Goal: Task Accomplishment & Management: Contribute content

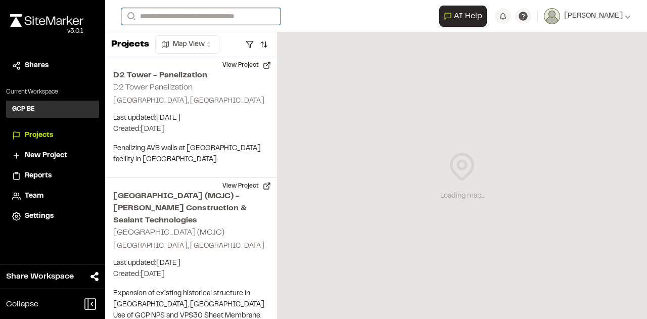
click at [187, 15] on input "Search" at bounding box center [200, 16] width 159 height 17
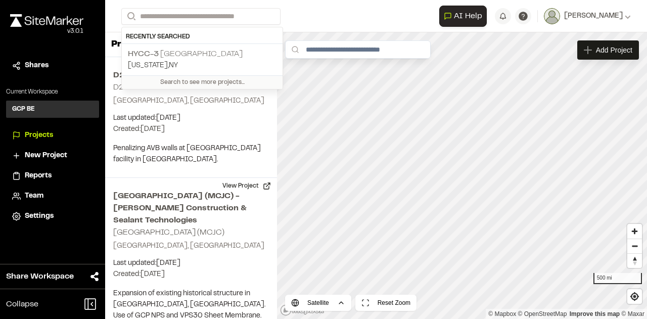
click at [186, 56] on p "HYCC-3 Gateway Tunnel" at bounding box center [202, 54] width 149 height 12
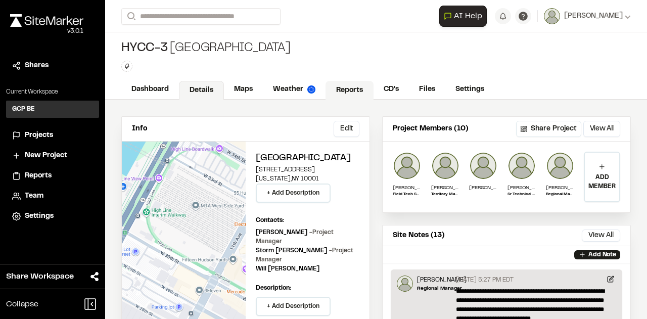
click at [350, 84] on link "Reports" at bounding box center [350, 90] width 48 height 19
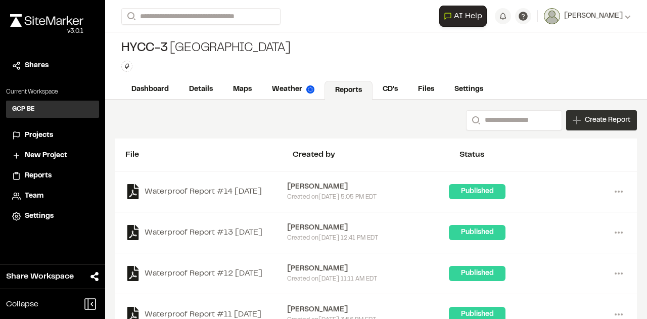
click at [585, 116] on span "Create Report" at bounding box center [607, 120] width 45 height 11
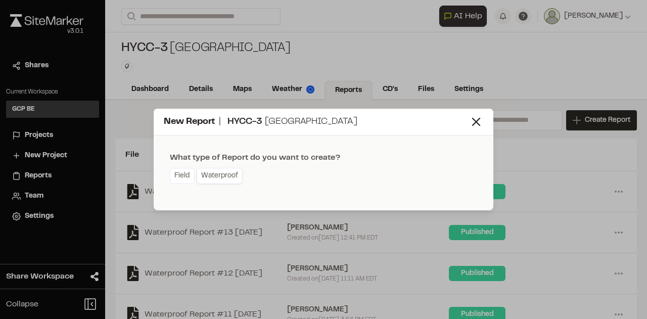
click at [219, 176] on link "Waterproof" at bounding box center [220, 176] width 46 height 16
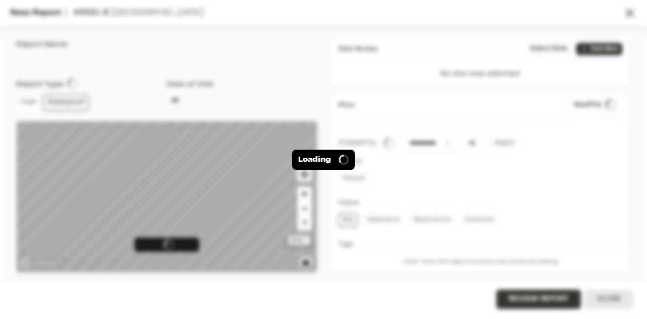
type input "**********"
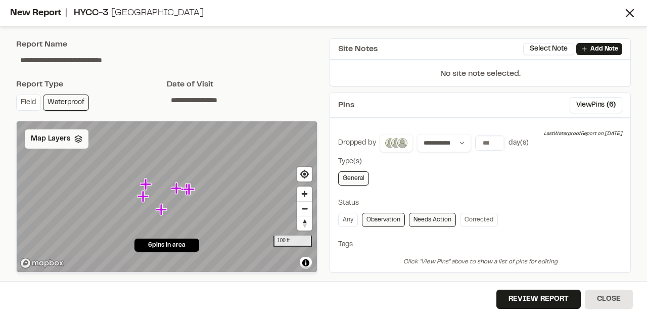
click at [71, 144] on div "Map Layers" at bounding box center [57, 138] width 64 height 19
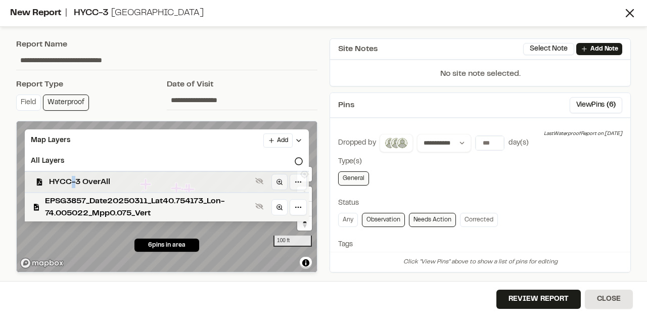
click at [73, 179] on span "HYCC-3 OverAll" at bounding box center [150, 182] width 202 height 12
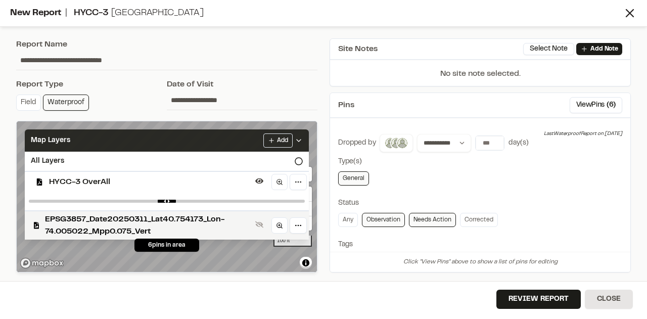
click at [301, 137] on icon at bounding box center [299, 140] width 8 height 8
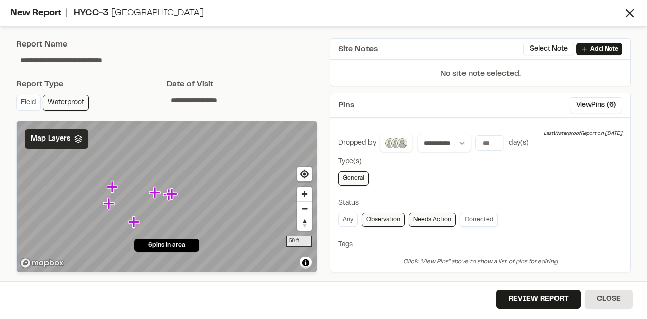
click at [472, 217] on link "Corrected" at bounding box center [479, 220] width 38 height 14
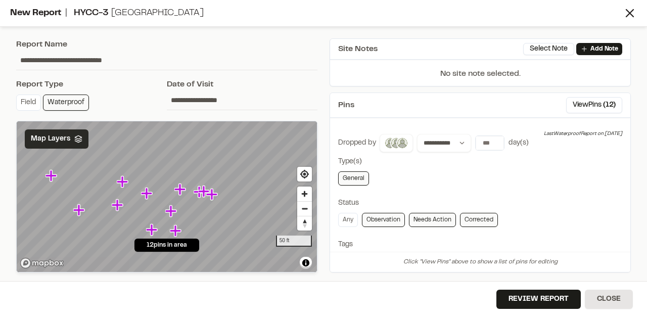
click at [553, 174] on div "General" at bounding box center [480, 178] width 284 height 14
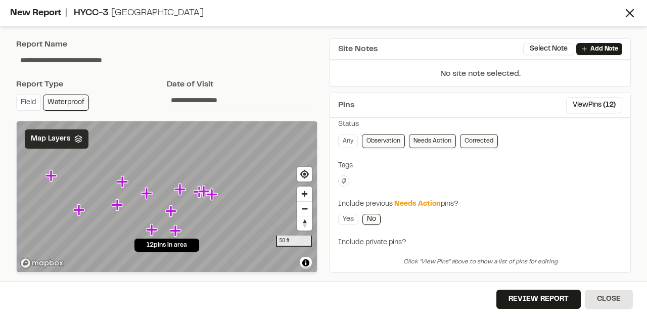
scroll to position [101, 0]
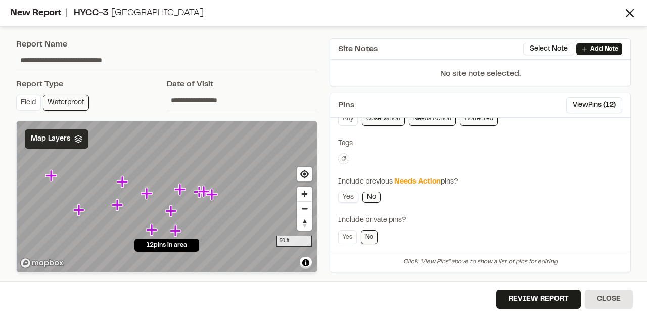
click at [347, 192] on link "Yes" at bounding box center [348, 197] width 20 height 11
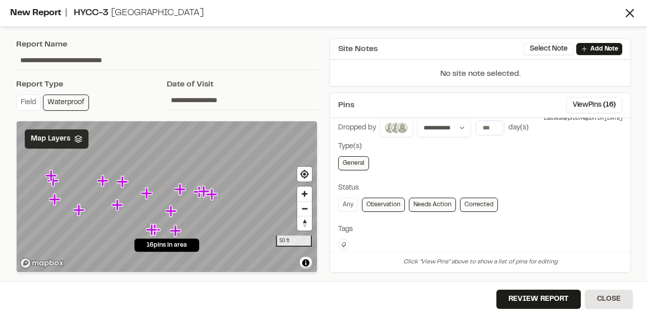
scroll to position [0, 0]
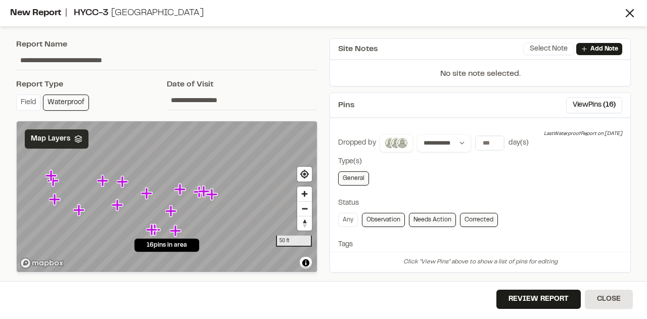
click at [555, 50] on button "Select Note" at bounding box center [548, 49] width 51 height 12
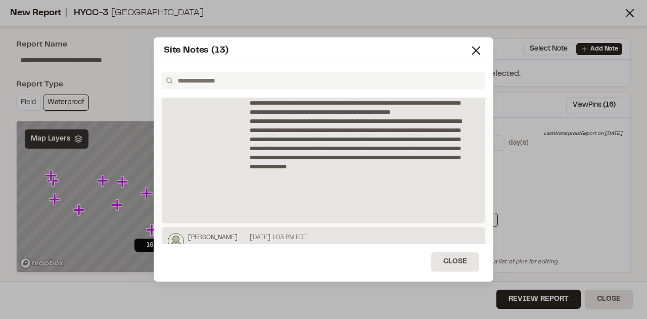
scroll to position [400, 0]
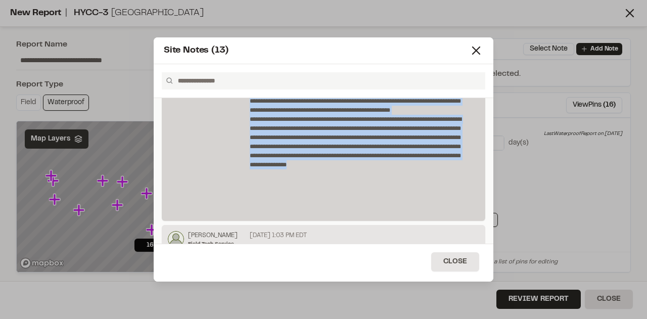
drag, startPoint x: 248, startPoint y: 127, endPoint x: 430, endPoint y: 205, distance: 198.4
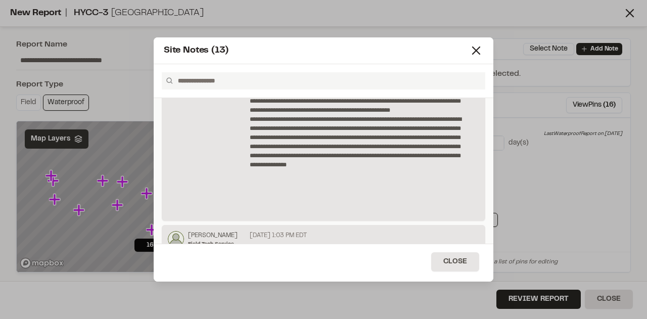
scroll to position [0, 0]
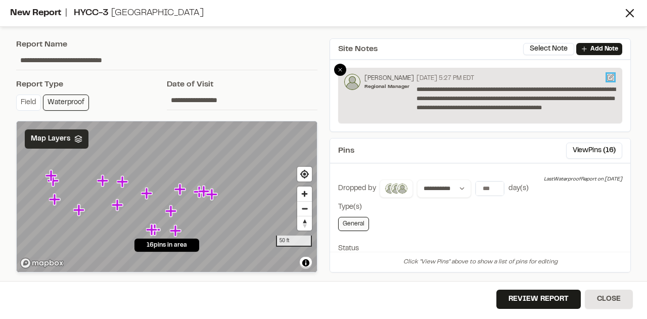
click at [611, 77] on icon at bounding box center [612, 76] width 4 height 4
click at [610, 78] on icon at bounding box center [612, 76] width 4 height 4
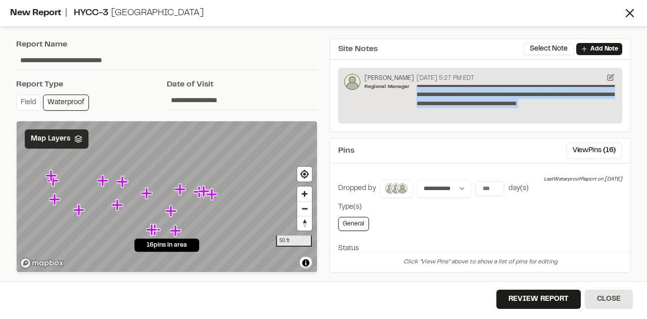
drag, startPoint x: 534, startPoint y: 108, endPoint x: 433, endPoint y: 41, distance: 120.7
click at [433, 41] on div "**********" at bounding box center [480, 85] width 301 height 94
click at [612, 76] on icon at bounding box center [612, 76] width 4 height 4
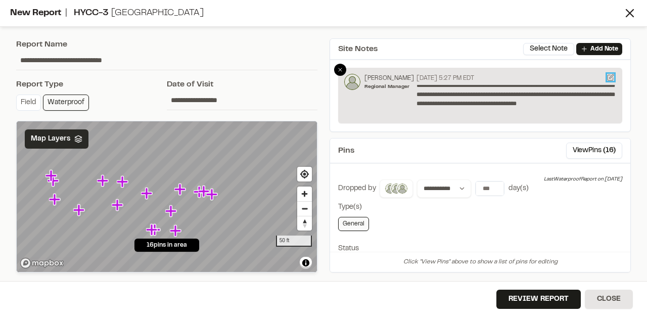
click at [612, 76] on icon at bounding box center [612, 76] width 4 height 4
click at [335, 68] on div at bounding box center [340, 70] width 12 height 12
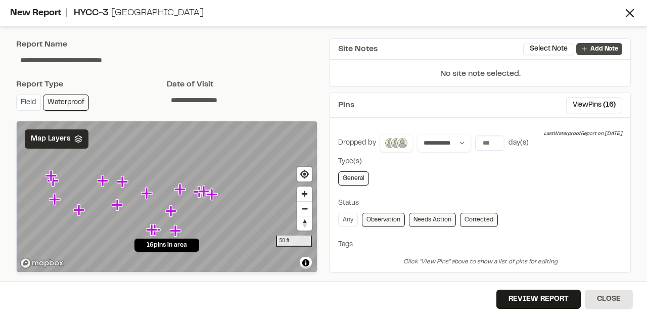
click at [587, 48] on icon at bounding box center [584, 49] width 8 height 8
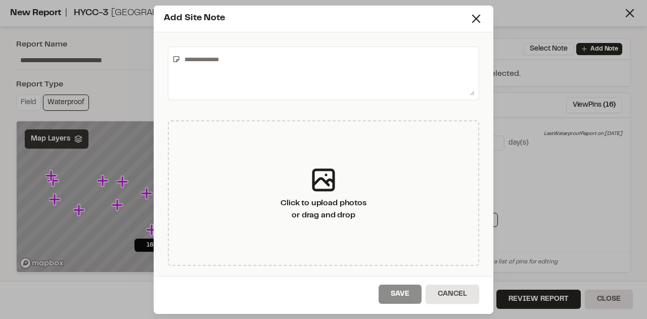
click at [218, 58] on textarea at bounding box center [327, 73] width 294 height 44
paste textarea "**********"
type textarea "**********"
drag, startPoint x: 256, startPoint y: 61, endPoint x: 161, endPoint y: 69, distance: 95.4
click at [159, 66] on div "**********" at bounding box center [324, 154] width 340 height 244
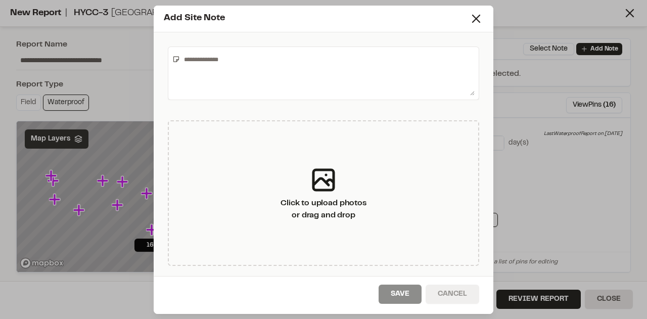
click at [462, 287] on button "Cancel" at bounding box center [453, 294] width 54 height 19
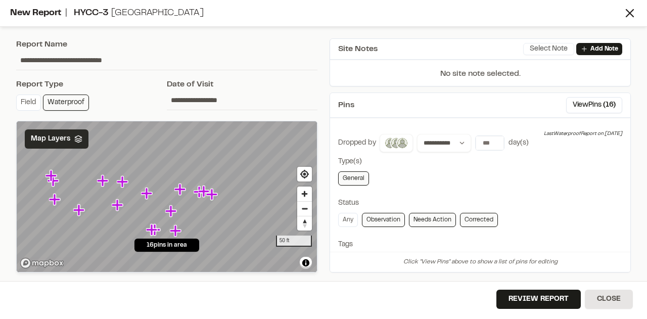
click at [558, 50] on button "Select Note" at bounding box center [548, 49] width 51 height 12
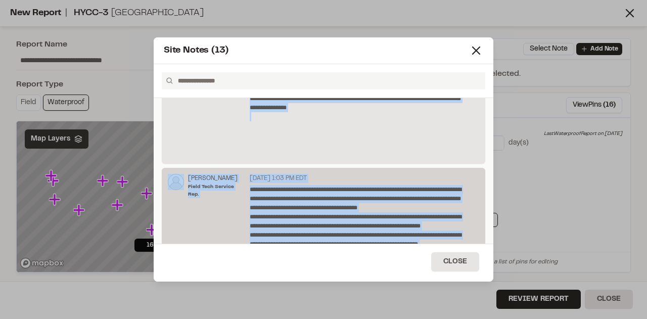
scroll to position [483, 0]
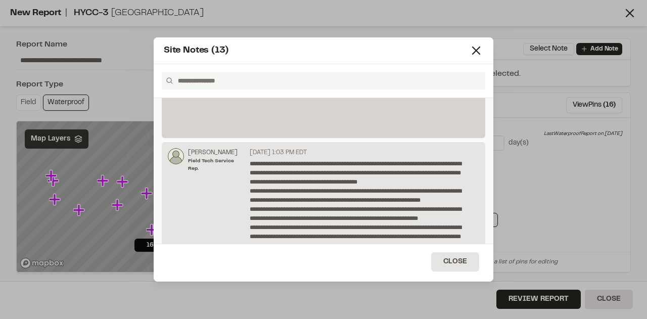
drag, startPoint x: 248, startPoint y: 124, endPoint x: 419, endPoint y: 119, distance: 170.9
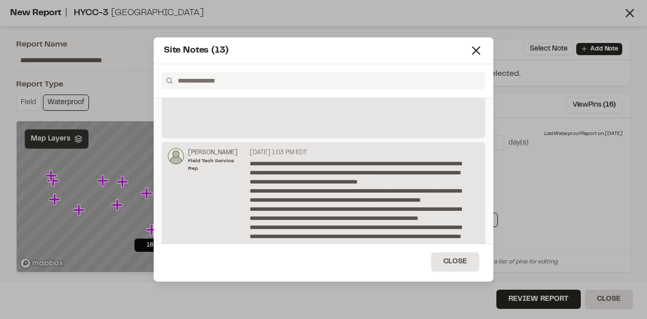
scroll to position [0, 0]
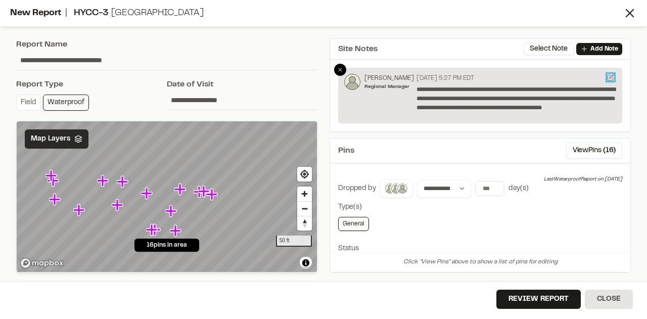
click at [611, 76] on icon at bounding box center [612, 76] width 4 height 4
click at [556, 298] on button "Review Report" at bounding box center [538, 299] width 84 height 19
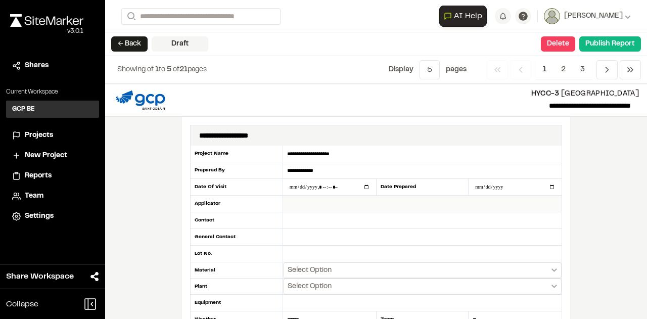
click at [314, 202] on input "text" at bounding box center [422, 204] width 279 height 17
type input "****"
click at [310, 220] on input "text" at bounding box center [422, 220] width 279 height 17
type input "*********"
click at [305, 238] on input "text" at bounding box center [422, 237] width 279 height 17
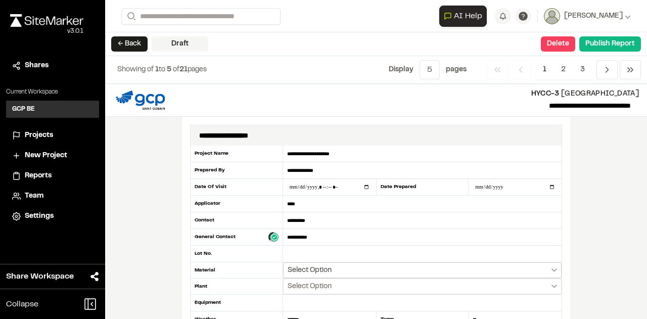
type input "**********"
click at [332, 267] on button "Select Option" at bounding box center [422, 270] width 279 height 16
drag, startPoint x: 642, startPoint y: 110, endPoint x: 646, endPoint y: 117, distance: 8.2
click at [640, 128] on div at bounding box center [323, 159] width 647 height 319
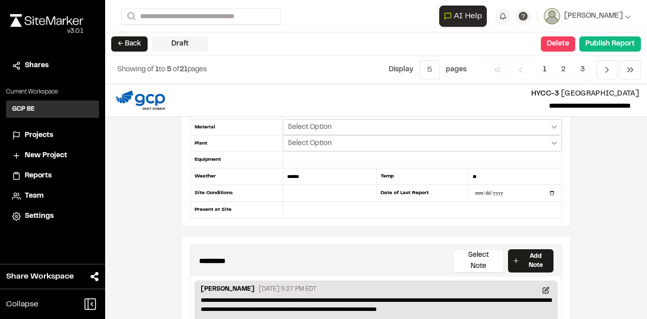
scroll to position [95, 0]
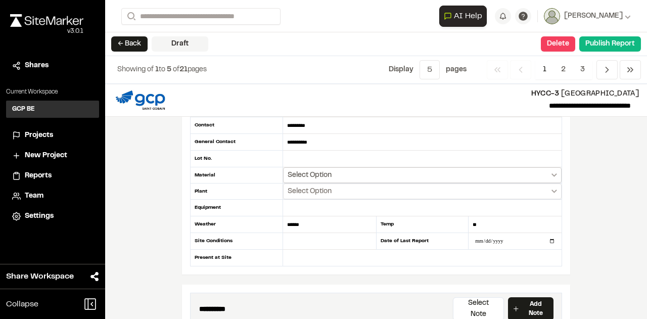
click at [484, 173] on button "Select Option" at bounding box center [422, 175] width 279 height 16
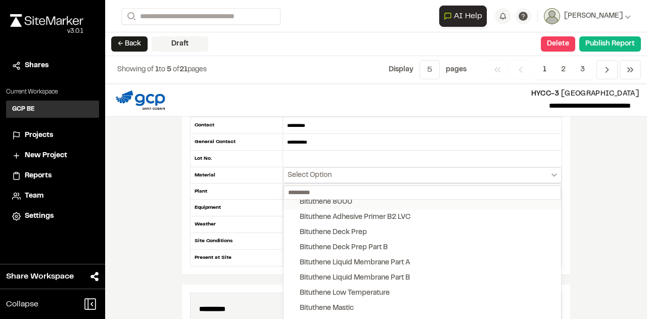
scroll to position [101, 0]
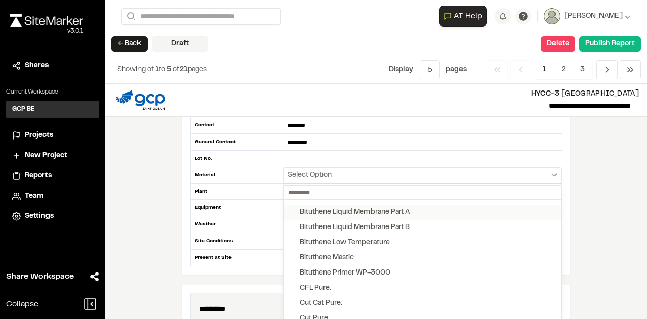
drag, startPoint x: 288, startPoint y: 207, endPoint x: 290, endPoint y: 213, distance: 6.4
click at [289, 207] on button "Bituthene Liquid Membrane Part A" at bounding box center [423, 212] width 278 height 15
click at [289, 224] on button "Bituthene Liquid Membrane Part B" at bounding box center [423, 227] width 278 height 15
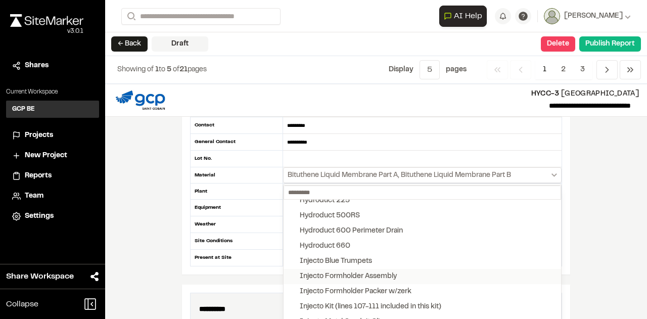
scroll to position [303, 0]
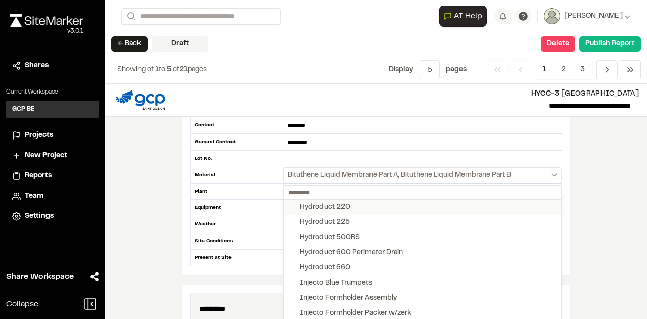
click at [289, 201] on button "Hydroduct 220" at bounding box center [423, 207] width 278 height 15
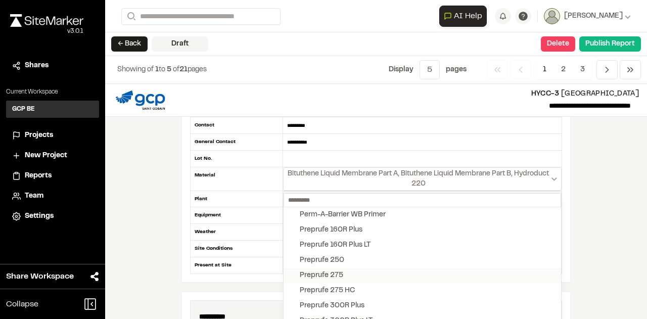
scroll to position [1112, 0]
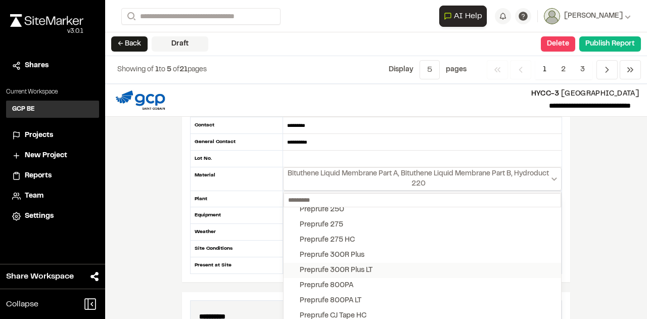
click at [285, 266] on button "Preprufe 300R Plus LT" at bounding box center [423, 270] width 278 height 15
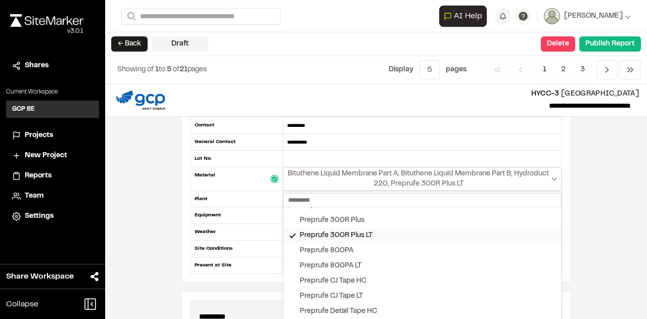
scroll to position [1163, 0]
click at [289, 275] on button "Preprufe CJ Tape LT" at bounding box center [423, 280] width 278 height 15
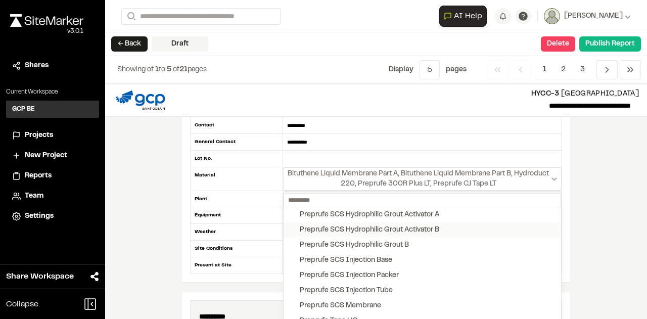
scroll to position [1415, 0]
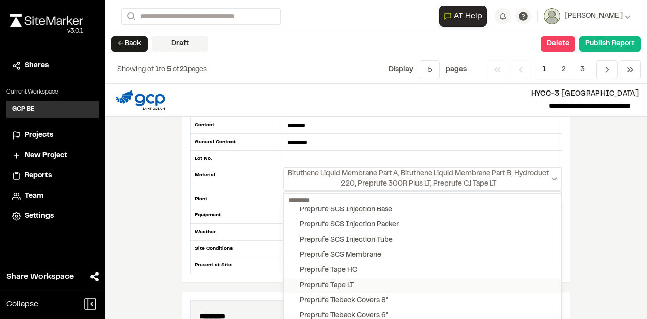
drag, startPoint x: 285, startPoint y: 278, endPoint x: 293, endPoint y: 280, distance: 7.7
click at [286, 278] on button "Preprufe Tape LT" at bounding box center [423, 285] width 278 height 15
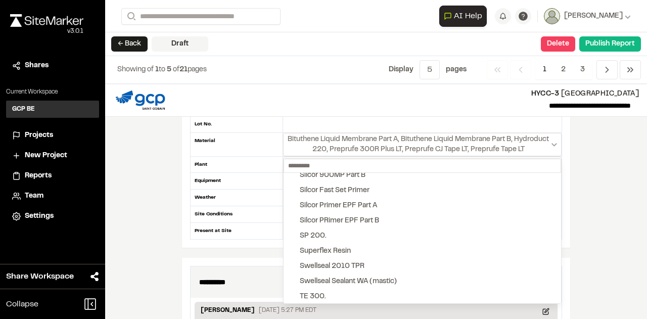
scroll to position [146, 0]
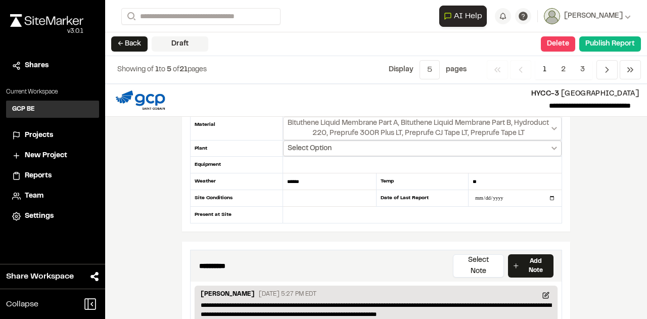
click at [318, 148] on span "Select Option" at bounding box center [310, 149] width 44 height 10
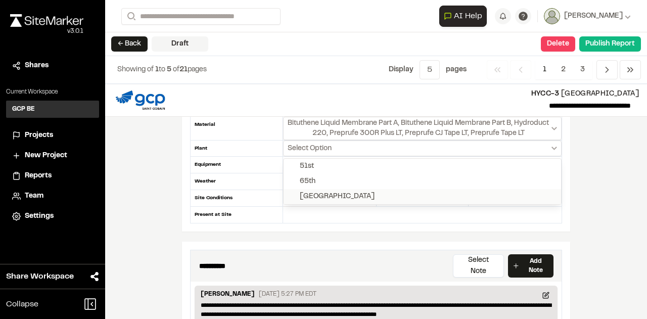
click at [310, 193] on div "[GEOGRAPHIC_DATA]" at bounding box center [337, 196] width 75 height 11
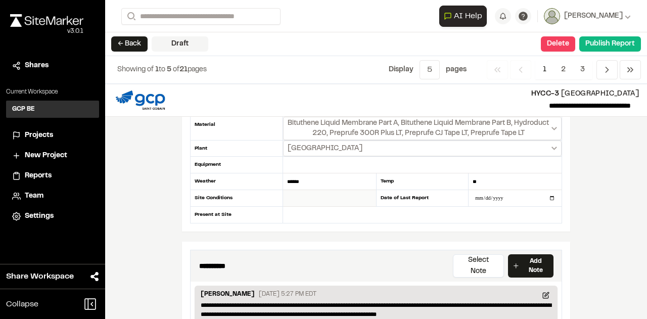
click at [298, 197] on input "text" at bounding box center [329, 198] width 93 height 17
type input "*********"
click at [321, 215] on input "text" at bounding box center [422, 215] width 279 height 16
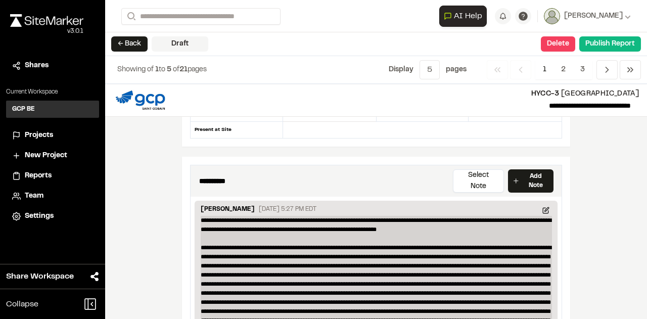
scroll to position [247, 0]
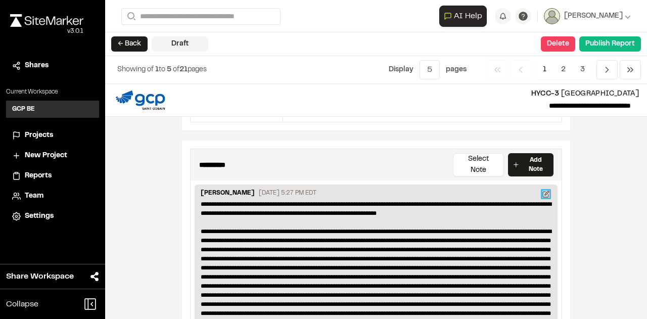
click at [545, 191] on icon at bounding box center [547, 193] width 4 height 4
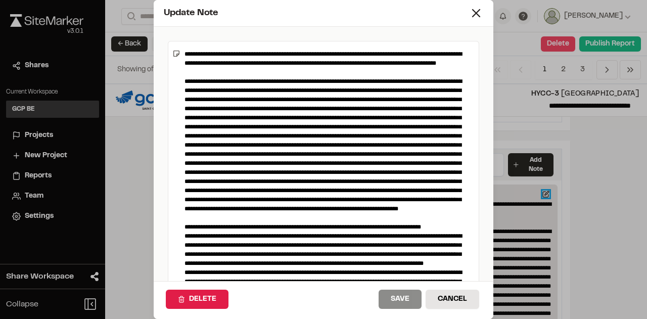
drag, startPoint x: 473, startPoint y: 94, endPoint x: 511, endPoint y: 306, distance: 215.7
click at [511, 306] on div "Update Note Click to upload photos or drag and drop Delete Save Cancel" at bounding box center [323, 159] width 647 height 319
drag, startPoint x: 238, startPoint y: 53, endPoint x: 218, endPoint y: 58, distance: 20.2
click at [218, 58] on textarea at bounding box center [323, 173] width 287 height 256
drag, startPoint x: 266, startPoint y: 243, endPoint x: 180, endPoint y: 87, distance: 177.6
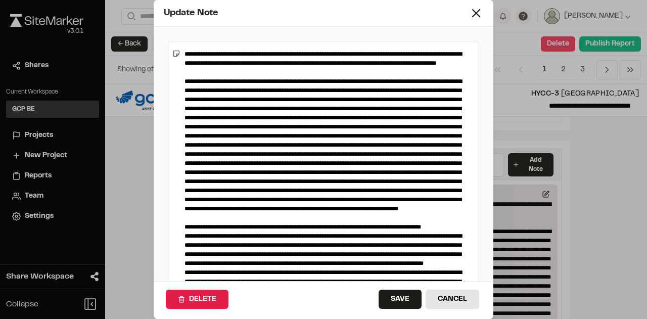
click at [180, 87] on textarea at bounding box center [323, 173] width 287 height 256
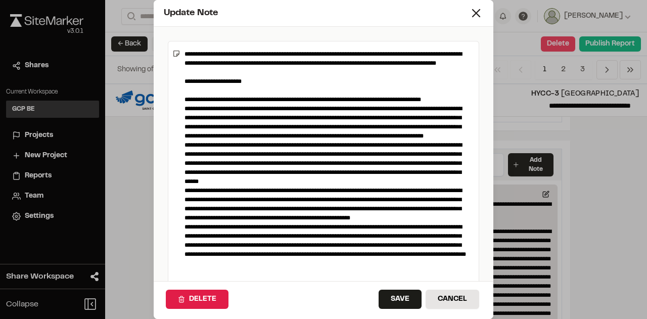
type textarea "**********"
click at [400, 298] on button "Save" at bounding box center [400, 299] width 43 height 19
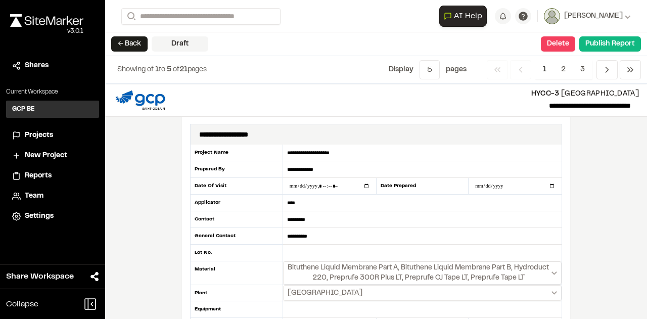
scroll to position [0, 0]
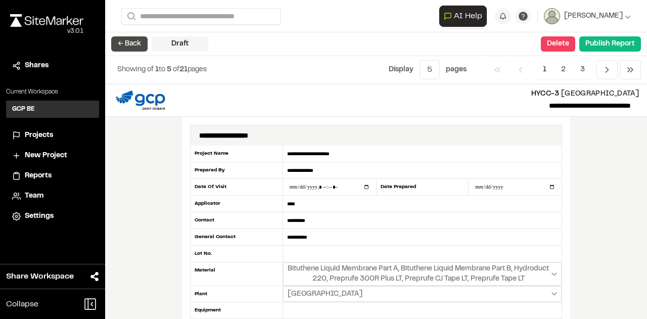
click at [129, 39] on button "← Back" at bounding box center [129, 43] width 36 height 15
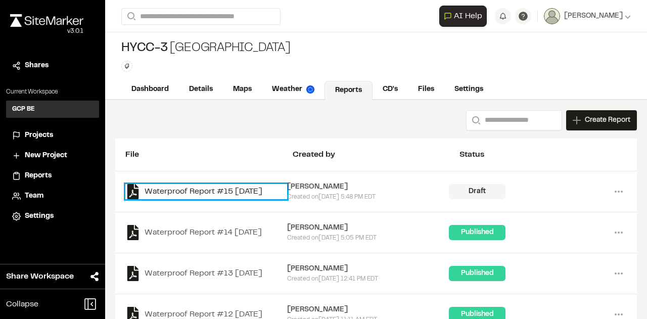
click at [211, 190] on link "Waterproof Report #15 [DATE]" at bounding box center [206, 191] width 162 height 15
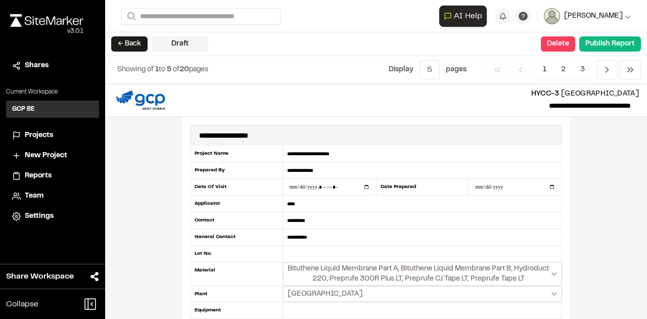
click at [625, 14] on icon at bounding box center [628, 16] width 6 height 6
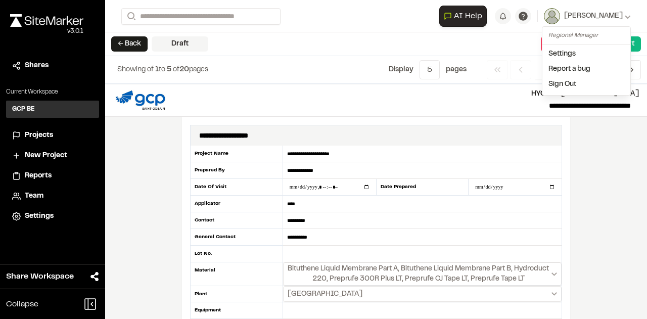
click at [613, 144] on div "**********" at bounding box center [376, 201] width 542 height 235
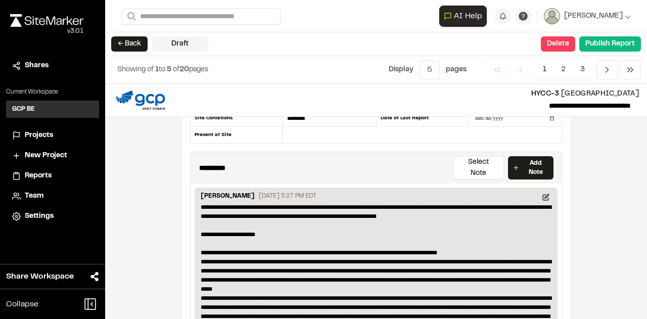
scroll to position [202, 0]
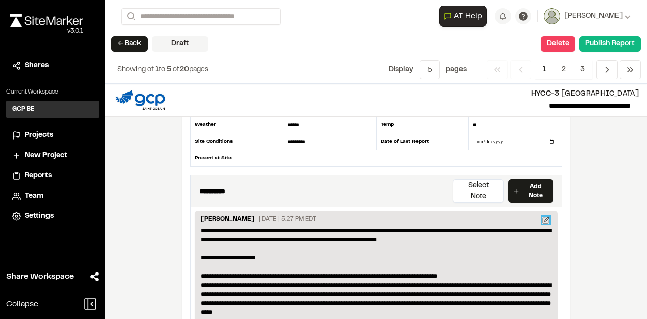
click at [545, 217] on icon at bounding box center [547, 219] width 4 height 4
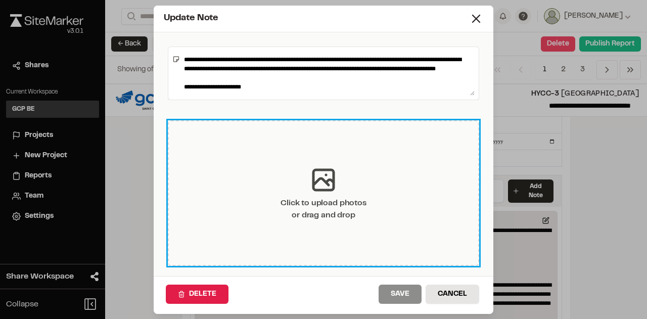
click at [342, 201] on div "Click to upload photos or drag and drop" at bounding box center [323, 209] width 85 height 24
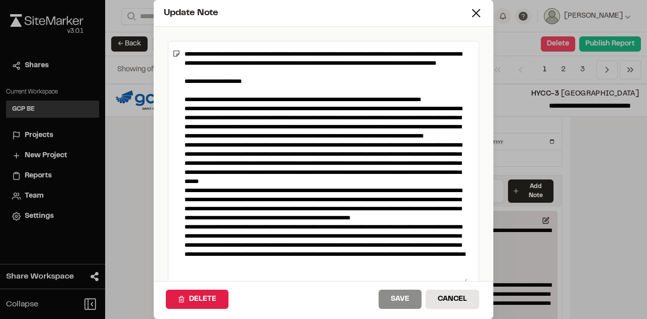
drag, startPoint x: 473, startPoint y: 94, endPoint x: 475, endPoint y: 275, distance: 182.0
click at [490, 285] on div "Update Note Click to upload photos or drag and drop Delete Save Cancel" at bounding box center [324, 159] width 340 height 319
click at [252, 87] on textarea at bounding box center [323, 163] width 287 height 236
drag, startPoint x: 249, startPoint y: 89, endPoint x: 231, endPoint y: 93, distance: 18.4
click at [231, 93] on textarea at bounding box center [323, 163] width 287 height 236
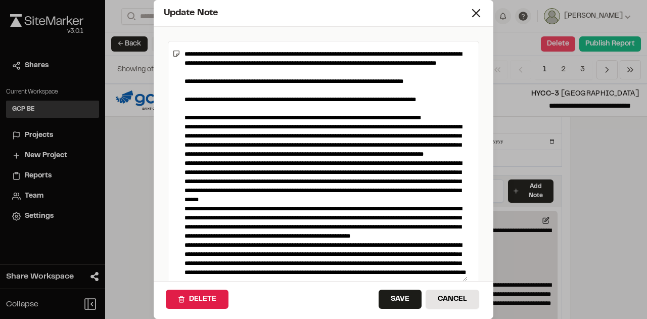
click at [454, 108] on textarea at bounding box center [323, 163] width 287 height 236
paste textarea "**********"
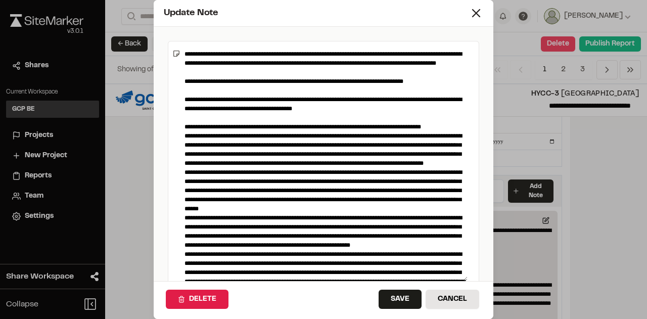
click at [201, 117] on textarea at bounding box center [323, 163] width 287 height 236
click at [370, 114] on textarea at bounding box center [323, 163] width 287 height 236
paste textarea "**********"
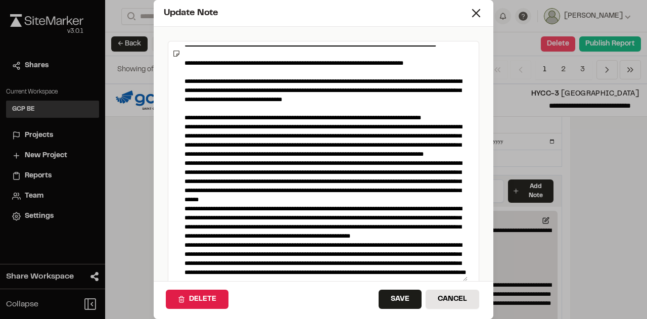
scroll to position [73, 0]
type textarea "**********"
click at [393, 295] on button "Save" at bounding box center [400, 299] width 43 height 19
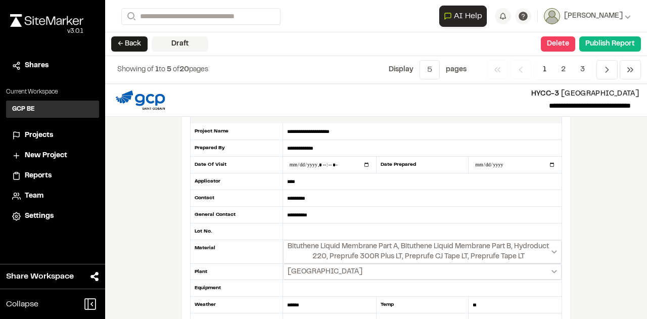
scroll to position [0, 0]
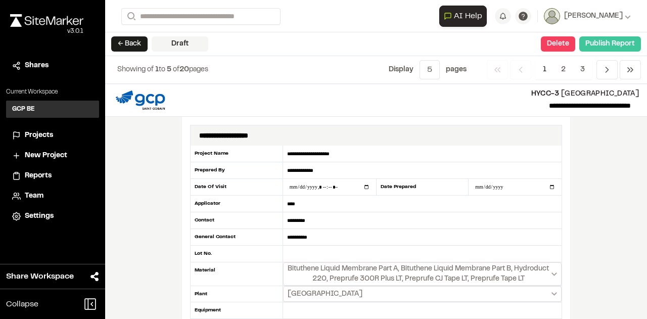
click at [619, 41] on button "Publish Report" at bounding box center [610, 43] width 62 height 15
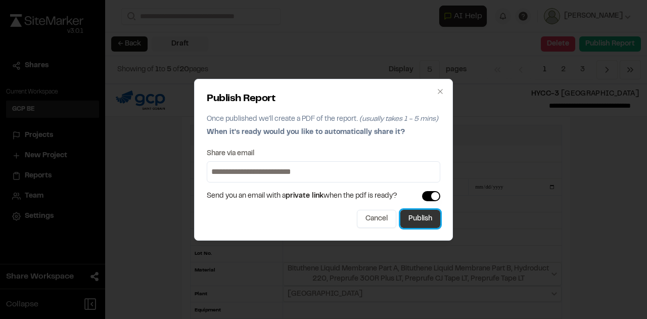
click at [422, 219] on button "Publish" at bounding box center [420, 219] width 40 height 18
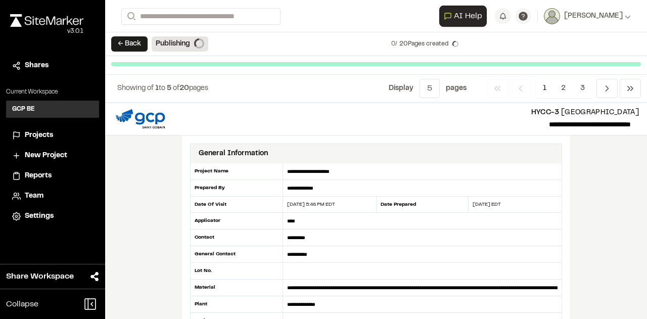
click at [36, 176] on span "Reports" at bounding box center [38, 175] width 27 height 11
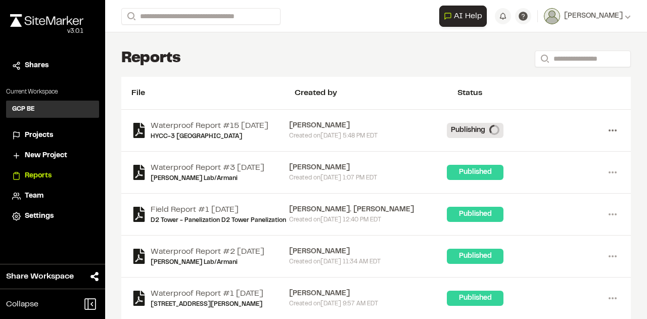
click at [610, 135] on icon at bounding box center [613, 130] width 16 height 16
click at [467, 137] on div "Publishing" at bounding box center [475, 130] width 57 height 15
click at [216, 123] on link "Waterproof Report #15 [DATE]" at bounding box center [210, 126] width 118 height 12
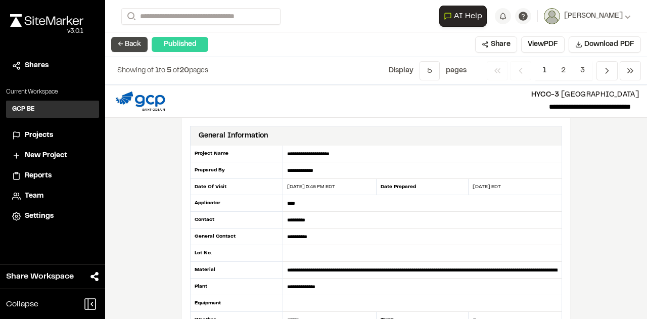
click at [132, 44] on button "← Back" at bounding box center [129, 44] width 36 height 15
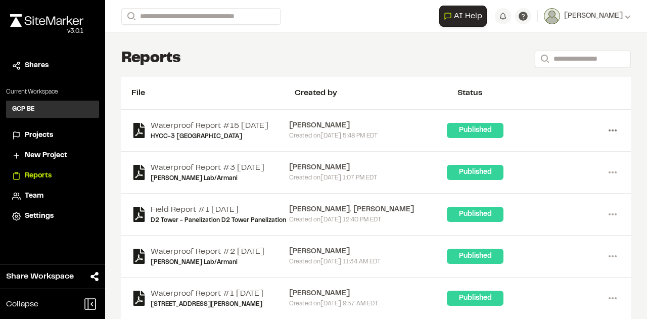
click at [605, 135] on icon at bounding box center [613, 130] width 16 height 16
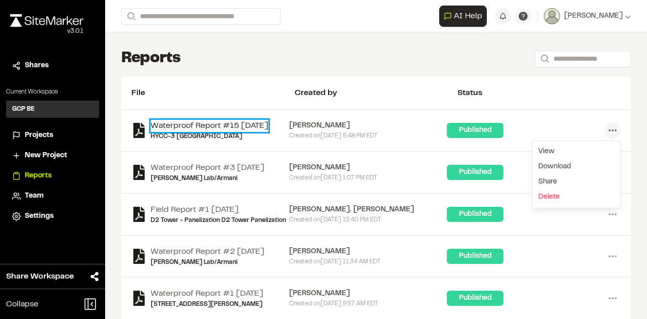
click at [176, 121] on link "Waterproof Report #15 [DATE]" at bounding box center [210, 126] width 118 height 12
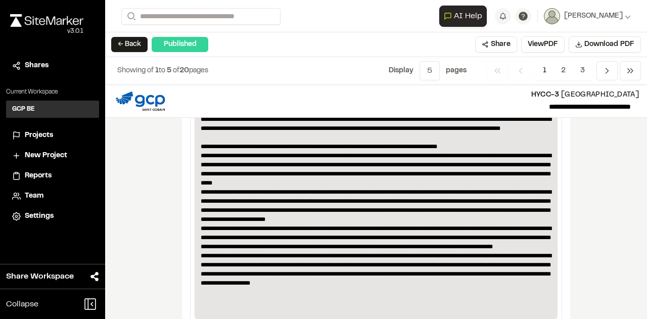
scroll to position [354, 0]
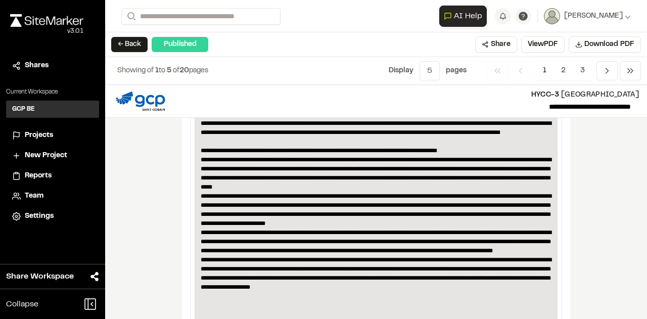
click at [560, 94] on span "HYCC-3" at bounding box center [545, 95] width 28 height 6
